Goal: Find specific page/section: Find specific page/section

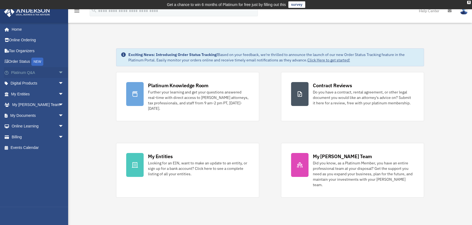
click at [58, 72] on span "arrow_drop_down" at bounding box center [63, 72] width 11 height 11
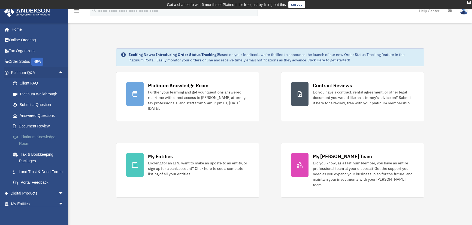
click at [43, 136] on link "Platinum Knowledge Room" at bounding box center [40, 140] width 64 height 17
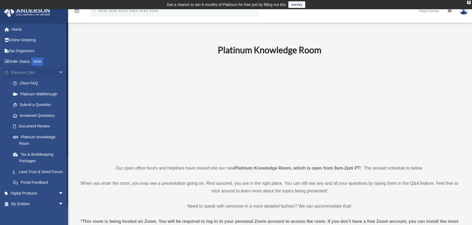
click at [58, 73] on span "arrow_drop_down" at bounding box center [63, 72] width 11 height 11
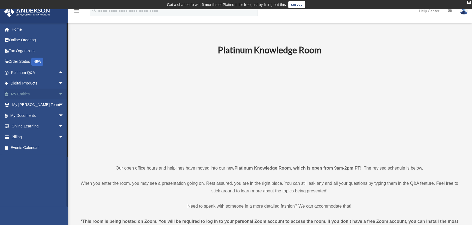
click at [58, 94] on span "arrow_drop_down" at bounding box center [63, 94] width 11 height 11
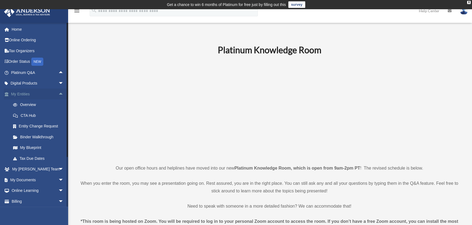
click at [58, 92] on span "arrow_drop_up" at bounding box center [63, 94] width 11 height 11
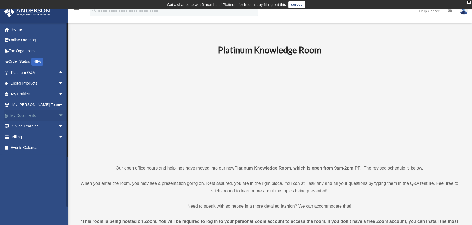
click at [58, 114] on span "arrow_drop_down" at bounding box center [63, 115] width 11 height 11
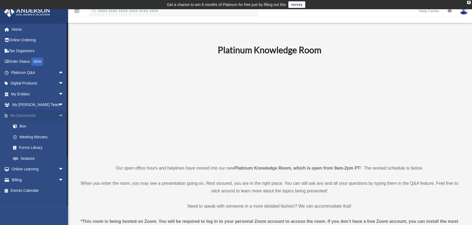
click at [58, 114] on span "arrow_drop_up" at bounding box center [63, 115] width 11 height 11
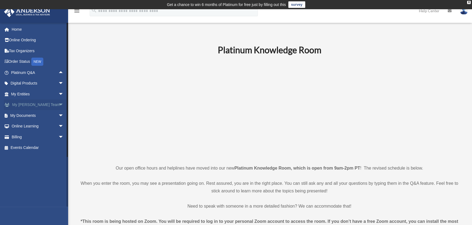
click at [58, 105] on span "arrow_drop_down" at bounding box center [63, 105] width 11 height 11
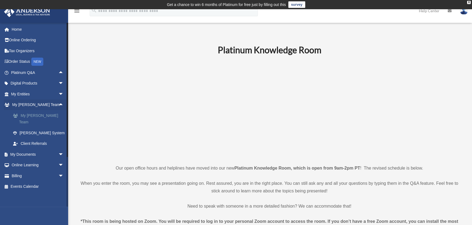
click at [45, 115] on link "My [PERSON_NAME] Team" at bounding box center [40, 118] width 64 height 17
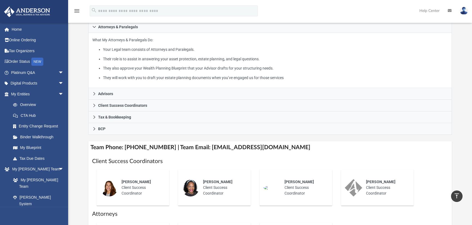
scroll to position [99, 0]
click at [58, 93] on span "arrow_drop_down" at bounding box center [63, 94] width 11 height 11
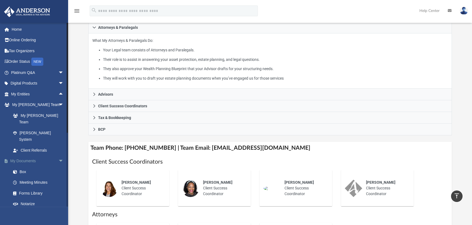
drag, startPoint x: 23, startPoint y: 157, endPoint x: 23, endPoint y: 152, distance: 4.1
click at [23, 167] on link "Box" at bounding box center [39, 172] width 62 height 11
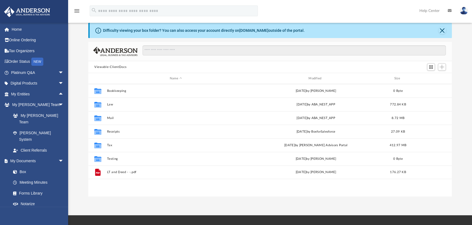
scroll to position [120, 359]
